Goal: Task Accomplishment & Management: Use online tool/utility

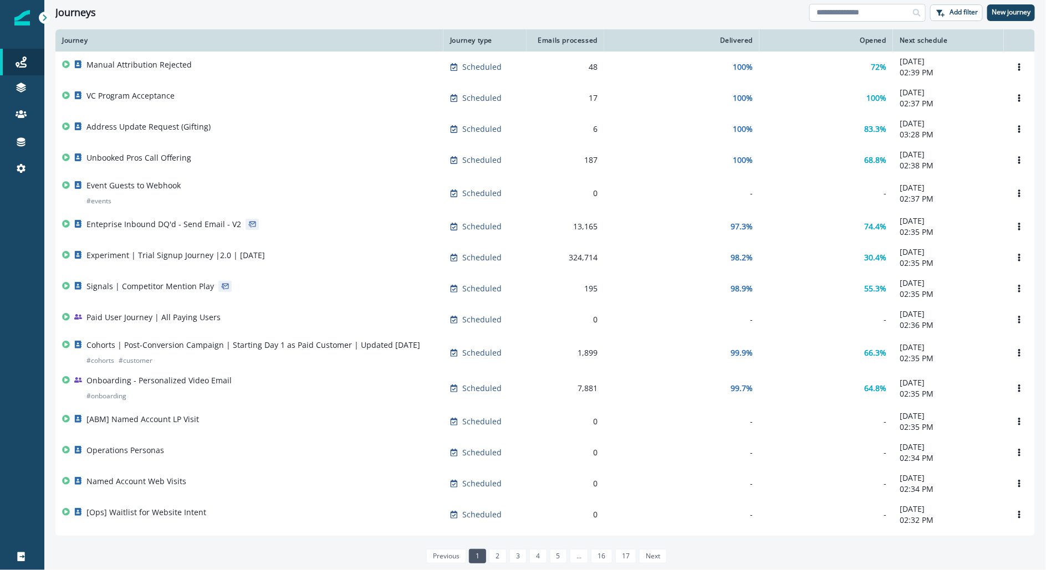
click at [857, 12] on input at bounding box center [867, 13] width 116 height 18
type input "******"
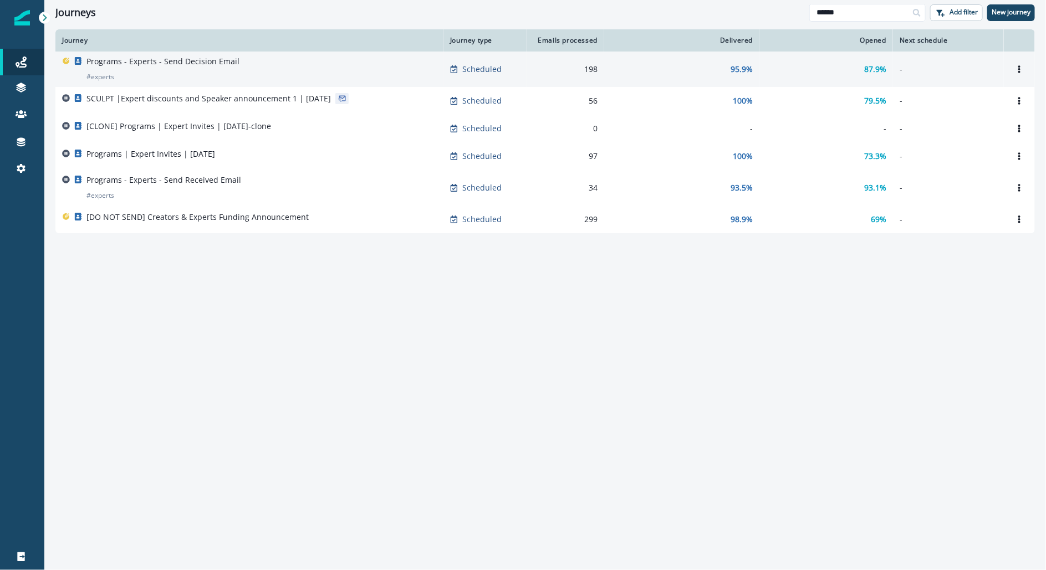
click at [135, 60] on p "Programs - Experts - Send Decision Email" at bounding box center [162, 61] width 153 height 11
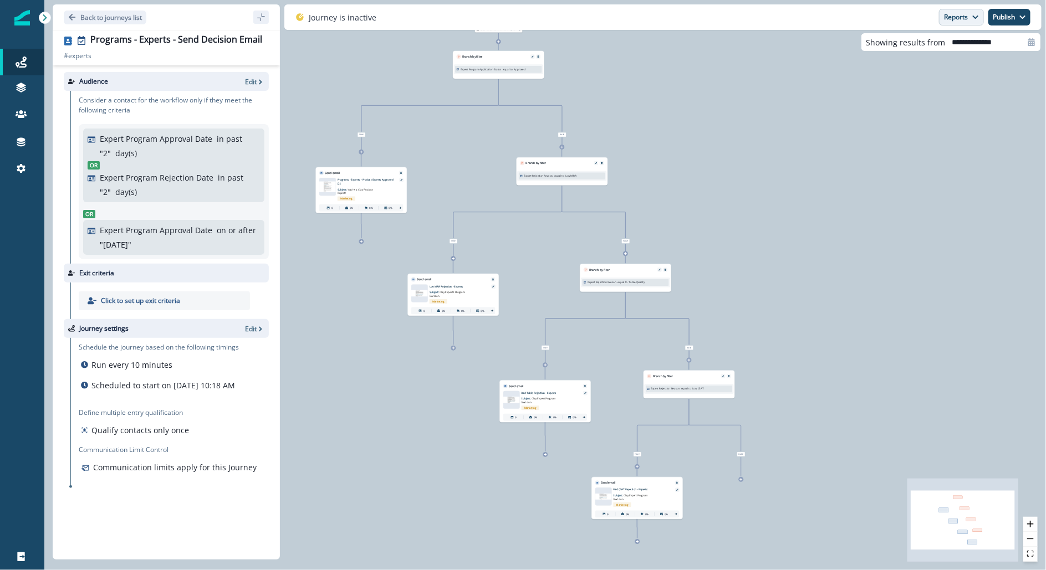
click at [958, 13] on button "Reports" at bounding box center [961, 17] width 45 height 17
click at [778, 380] on div "0 contact has entered the journey Branch by filter Expert Program Application S…" at bounding box center [545, 285] width 1002 height 570
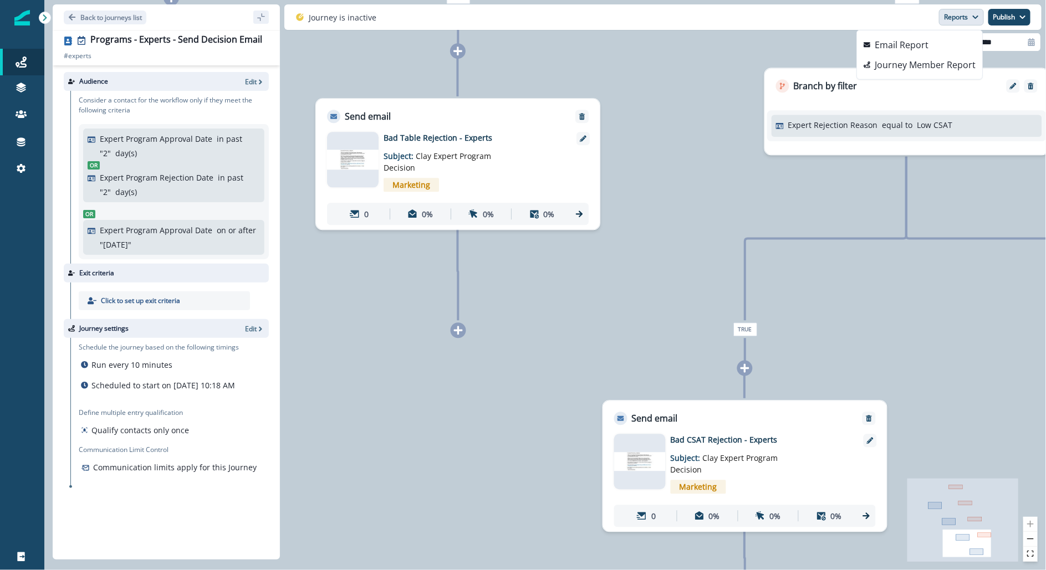
drag, startPoint x: 479, startPoint y: 507, endPoint x: 616, endPoint y: 321, distance: 231.1
click at [616, 321] on div "0 contact has entered the journey Branch by filter Expert Program Application S…" at bounding box center [545, 285] width 1002 height 570
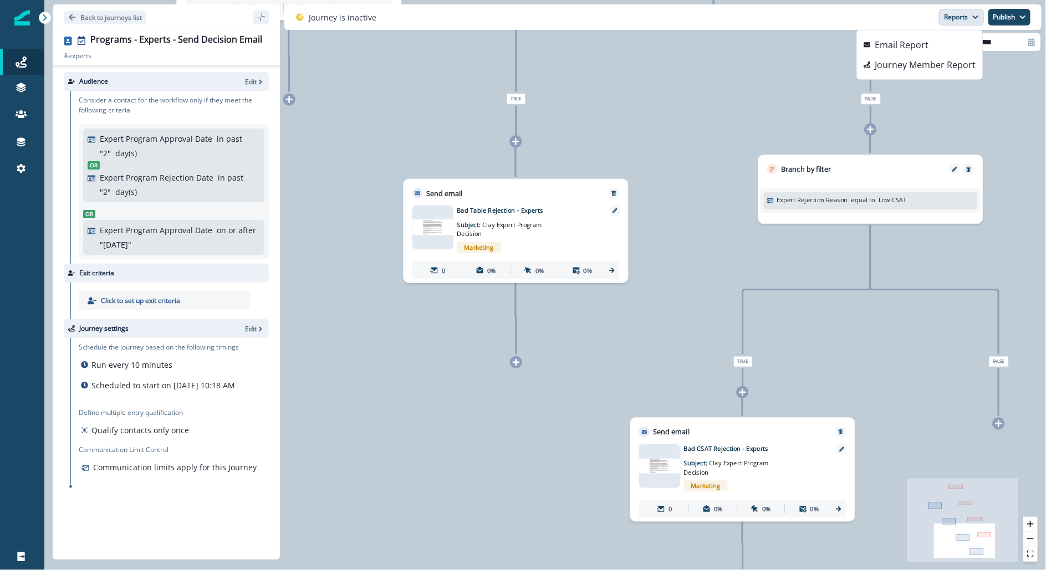
click at [520, 238] on div "Marketing" at bounding box center [529, 247] width 144 height 18
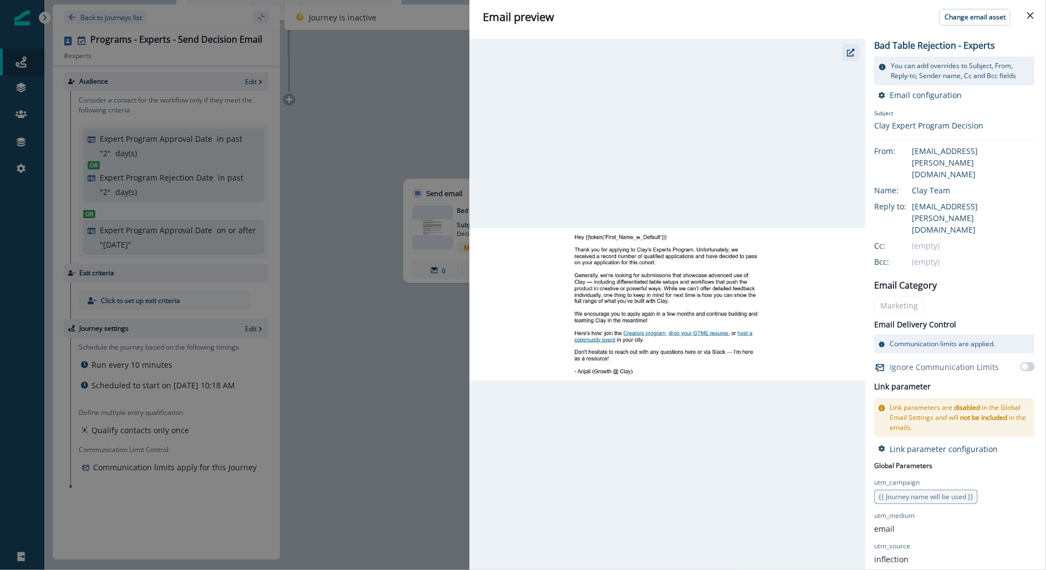
click at [855, 53] on button "button" at bounding box center [851, 52] width 18 height 17
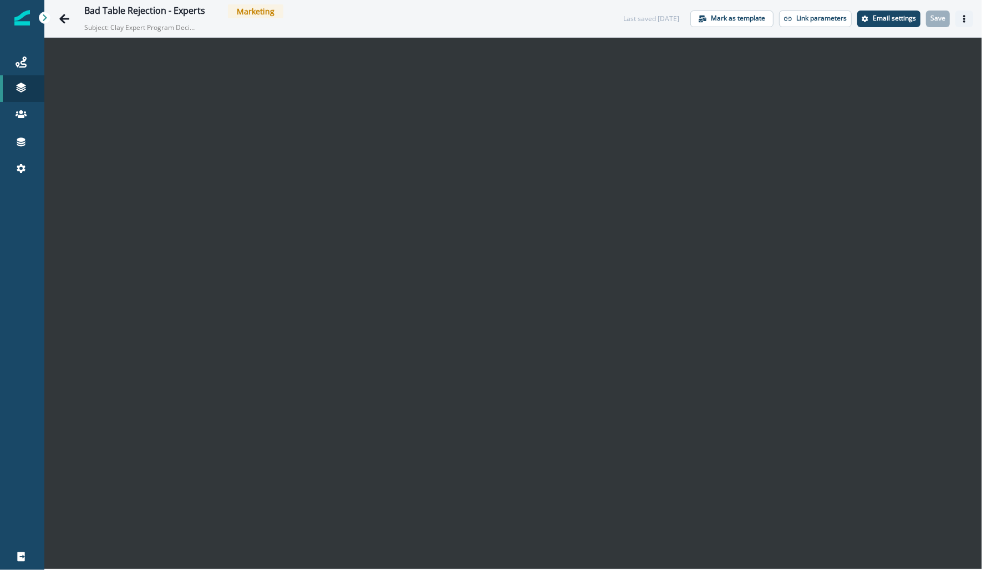
click at [960, 18] on icon "Actions" at bounding box center [964, 19] width 8 height 8
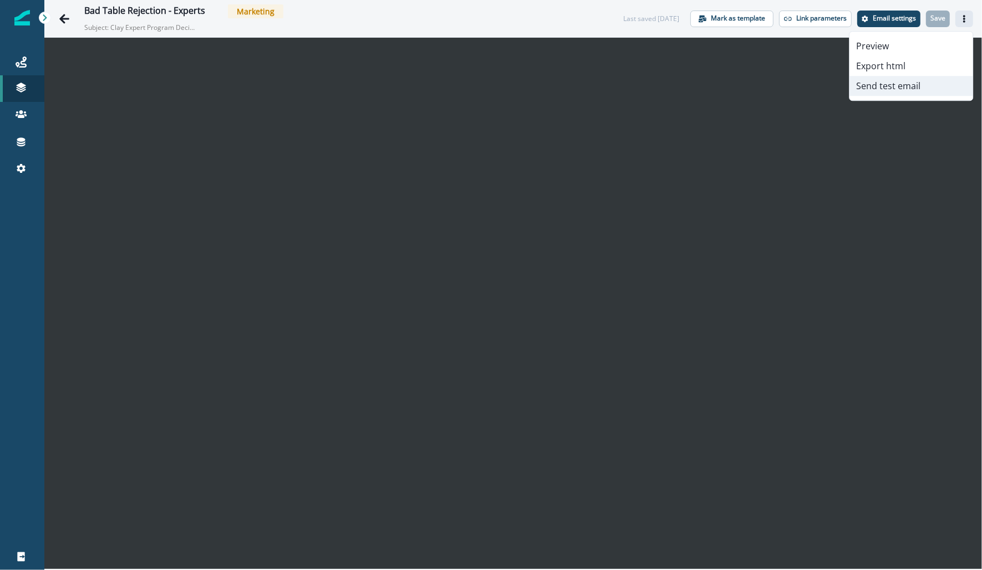
click at [880, 87] on button "Send test email" at bounding box center [910, 86] width 123 height 20
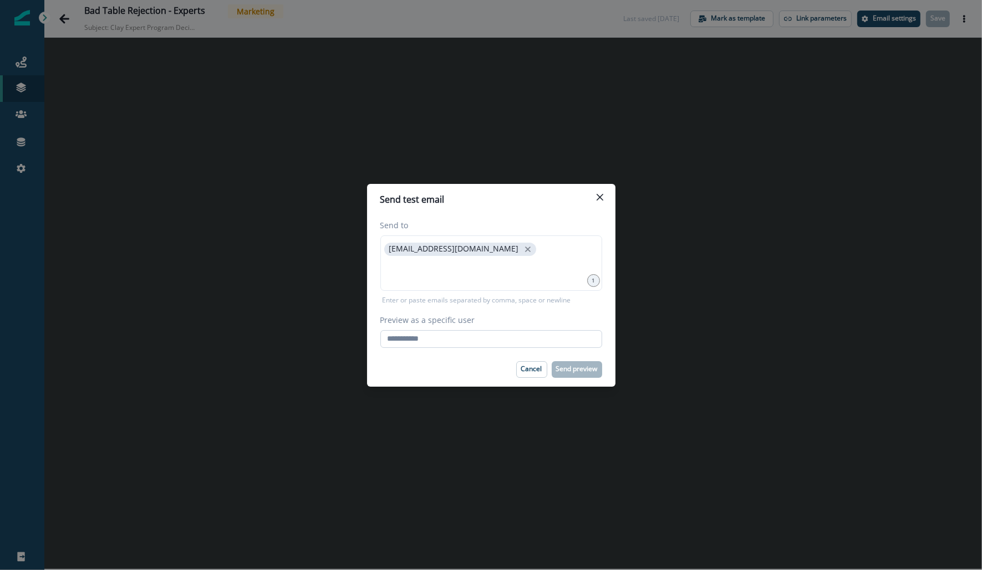
click at [433, 336] on input "Preview as a specific user" at bounding box center [491, 339] width 222 height 18
paste input "**********"
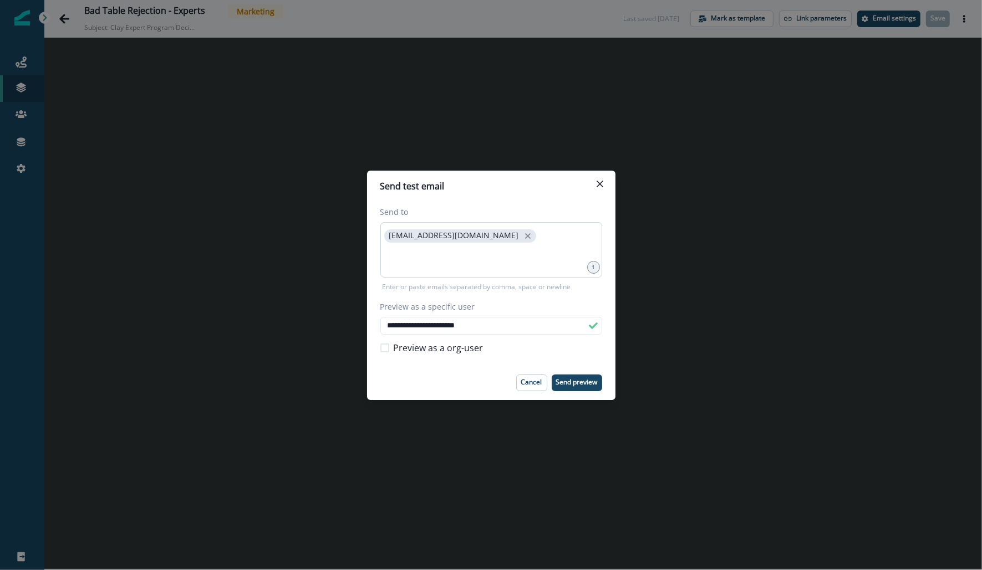
type input "**********"
click at [548, 251] on input at bounding box center [491, 259] width 218 height 22
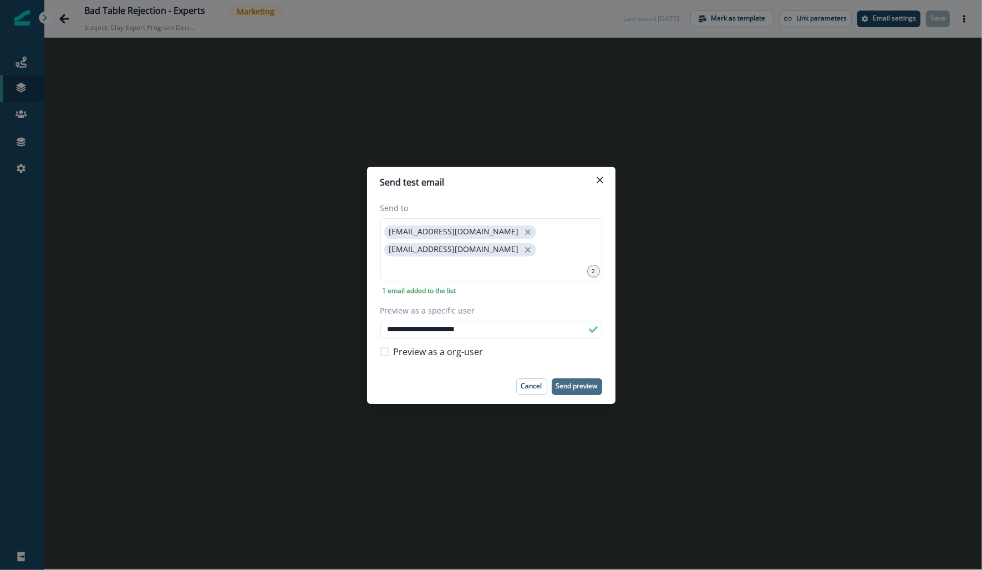
click at [576, 382] on p "Send preview" at bounding box center [577, 386] width 42 height 8
